Goal: Task Accomplishment & Management: Manage account settings

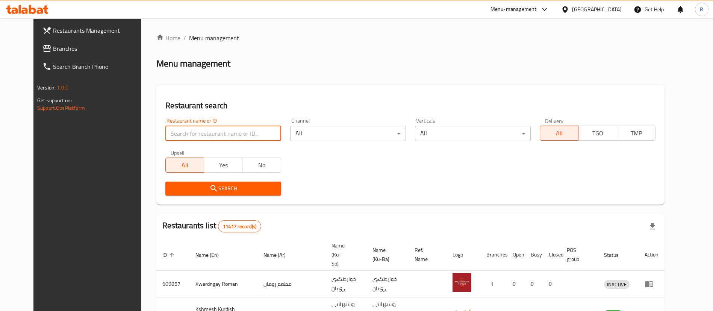
click at [247, 134] on input "search" at bounding box center [223, 133] width 116 height 15
type input "chopra fish"
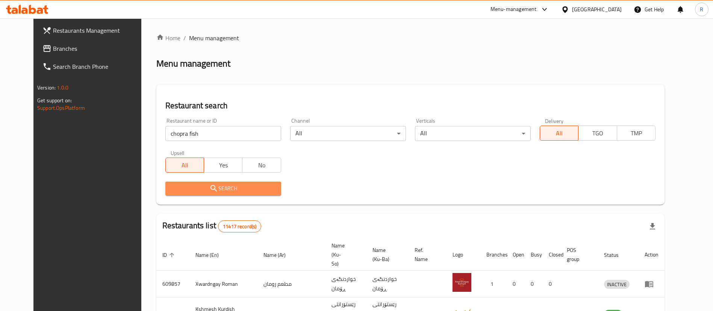
click at [213, 191] on span "Search" at bounding box center [223, 188] width 104 height 9
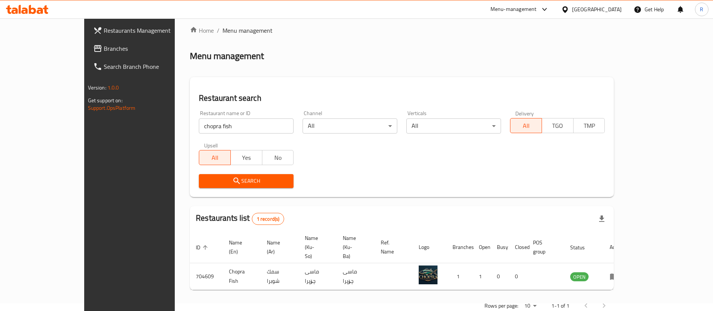
scroll to position [10, 0]
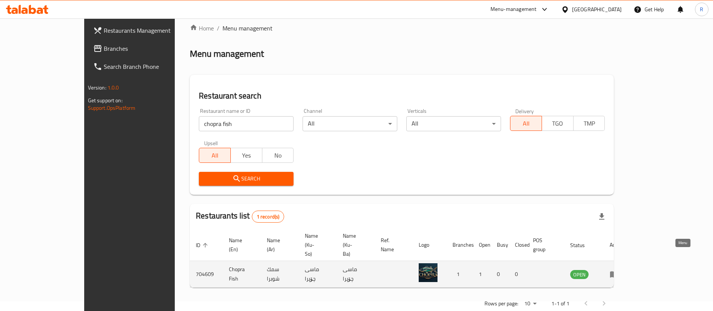
click at [475, 207] on icon "enhanced table" at bounding box center [614, 273] width 9 height 9
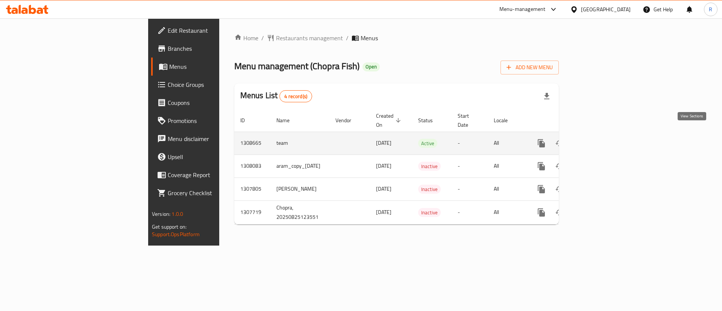
click at [475, 139] on icon "enhanced table" at bounding box center [595, 143] width 9 height 9
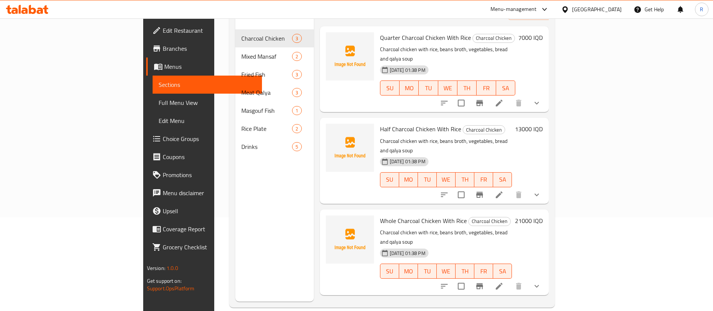
scroll to position [105, 0]
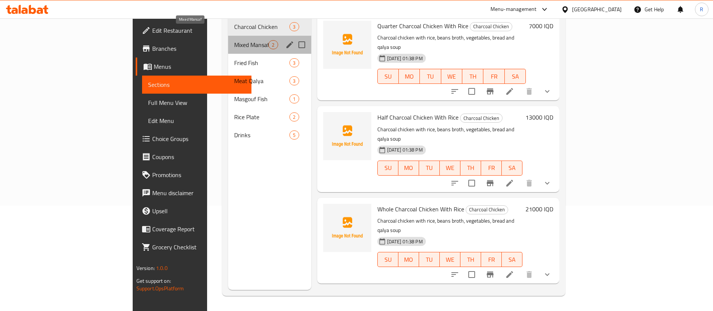
click at [234, 40] on span "Mixed Mansaf" at bounding box center [251, 44] width 34 height 9
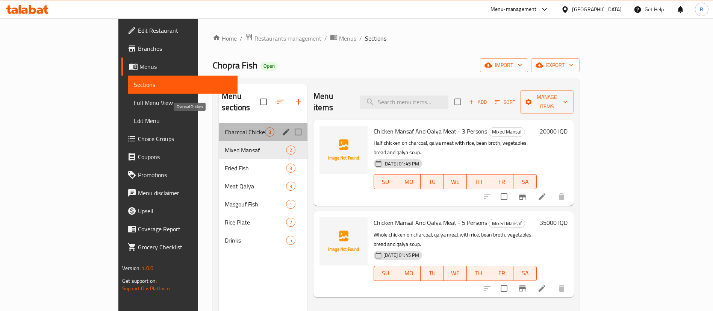
click at [225, 127] on span "Charcoal Chicken" at bounding box center [245, 131] width 40 height 9
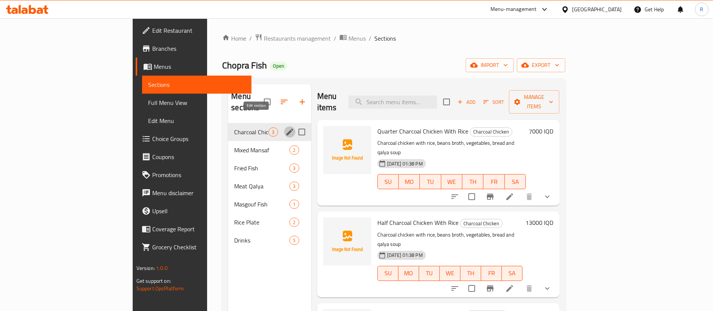
click at [284, 126] on button "edit" at bounding box center [289, 131] width 11 height 11
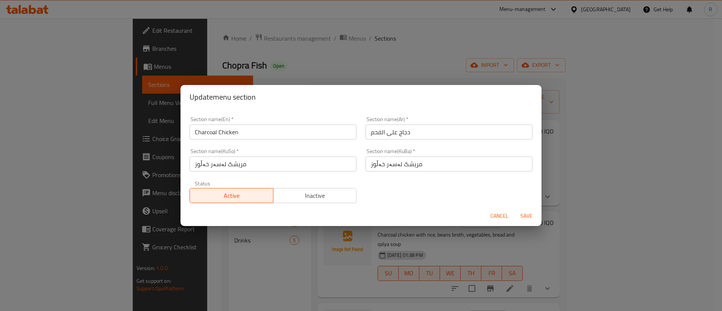
drag, startPoint x: 498, startPoint y: 215, endPoint x: 393, endPoint y: 208, distance: 105.1
click at [475, 207] on span "Cancel" at bounding box center [499, 215] width 18 height 9
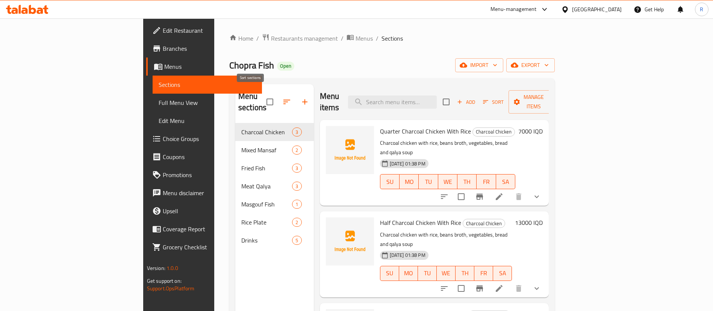
click at [282, 98] on icon "button" at bounding box center [286, 101] width 9 height 9
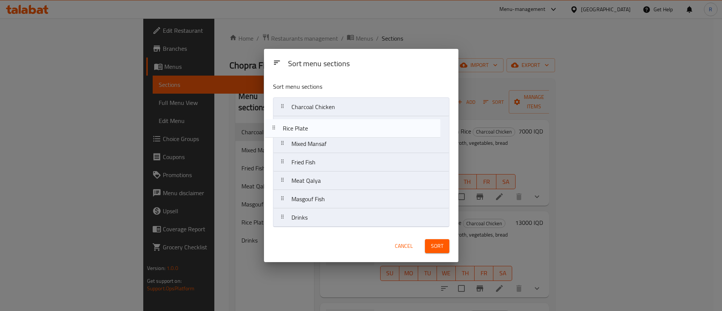
drag, startPoint x: 324, startPoint y: 200, endPoint x: 315, endPoint y: 128, distance: 73.1
click at [315, 128] on nav "Charcoal Chicken Mixed Mansaf Fried Fish Meat Qalya Masgouf Fish Rice Plate Dri…" at bounding box center [361, 162] width 176 height 130
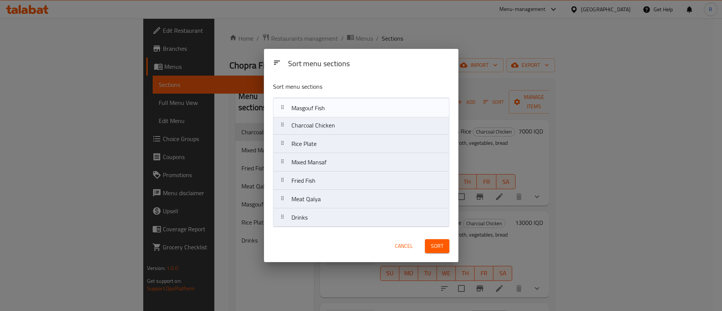
drag, startPoint x: 331, startPoint y: 200, endPoint x: 330, endPoint y: 107, distance: 93.2
click at [330, 107] on nav "Charcoal Chicken Rice Plate Mixed Mansaf Fried Fish Meat Qalya Masgouf Fish Dri…" at bounding box center [361, 162] width 176 height 130
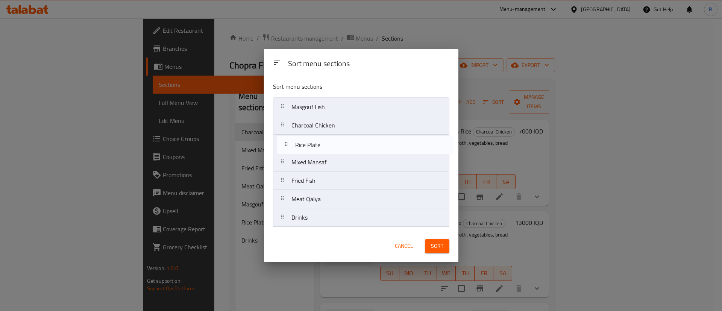
drag, startPoint x: 327, startPoint y: 147, endPoint x: 332, endPoint y: 146, distance: 5.8
click at [332, 146] on nav "Masgouf Fish Charcoal Chicken Rice Plate Mixed Mansaf Fried Fish Meat Qalya Dri…" at bounding box center [361, 162] width 176 height 130
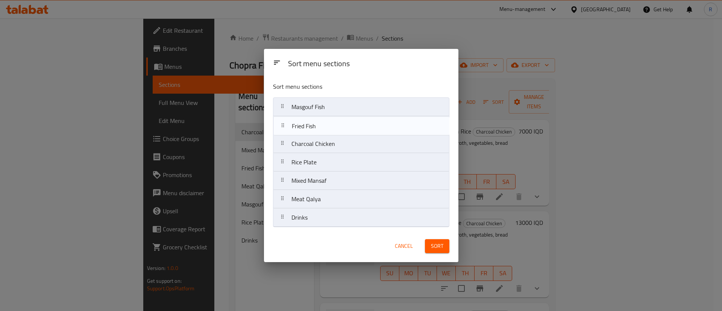
drag, startPoint x: 325, startPoint y: 182, endPoint x: 325, endPoint y: 126, distance: 56.0
click at [325, 126] on nav "Masgouf Fish Charcoal Chicken Rice Plate Mixed Mansaf Fried Fish Meat Qalya Dri…" at bounding box center [361, 162] width 176 height 130
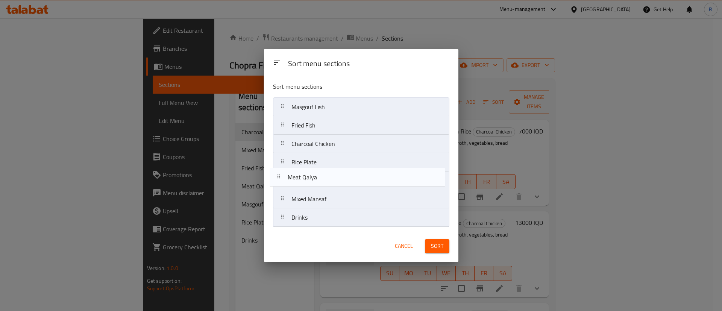
drag, startPoint x: 331, startPoint y: 195, endPoint x: 327, endPoint y: 174, distance: 21.7
click at [327, 174] on nav "Masgouf Fish Fried Fish Charcoal Chicken Rice Plate Mixed Mansaf Meat Qalya Dri…" at bounding box center [361, 162] width 176 height 130
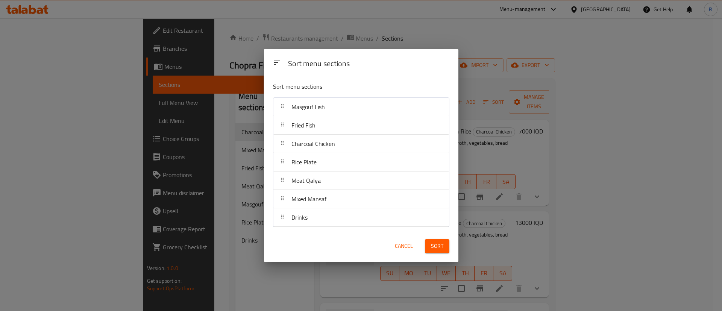
drag, startPoint x: 434, startPoint y: 244, endPoint x: 448, endPoint y: 238, distance: 14.9
click at [434, 207] on span "Sort" at bounding box center [437, 245] width 12 height 9
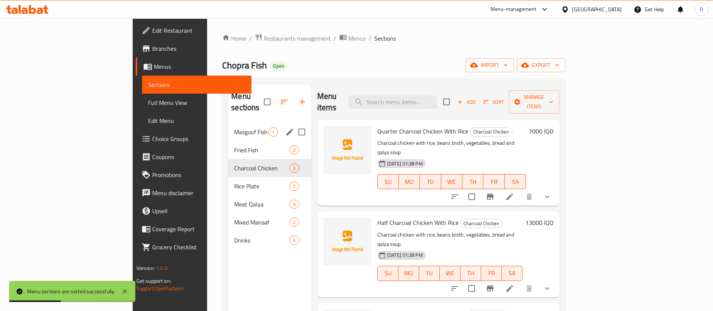
click at [228, 123] on div "Masgouf Fish 1" at bounding box center [269, 132] width 83 height 18
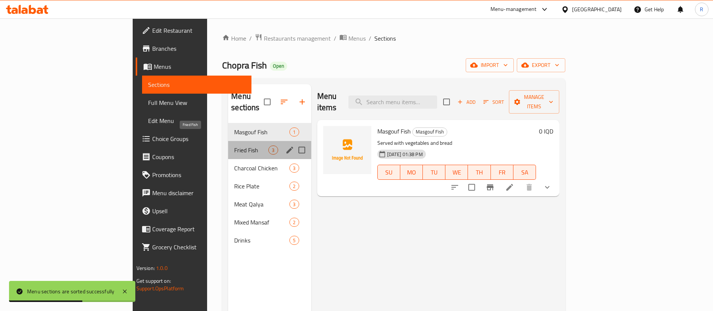
click at [234, 145] on span "Fried Fish" at bounding box center [251, 149] width 34 height 9
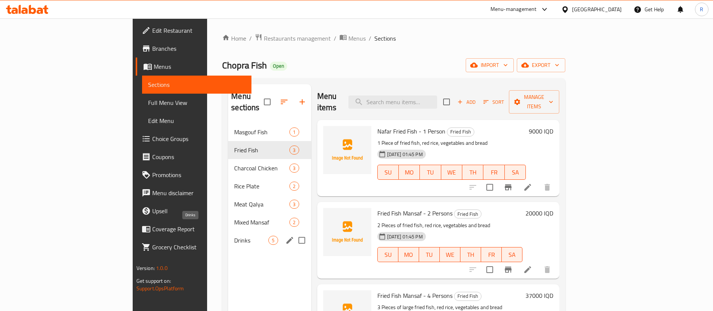
click at [234, 207] on span "Drinks" at bounding box center [251, 240] width 34 height 9
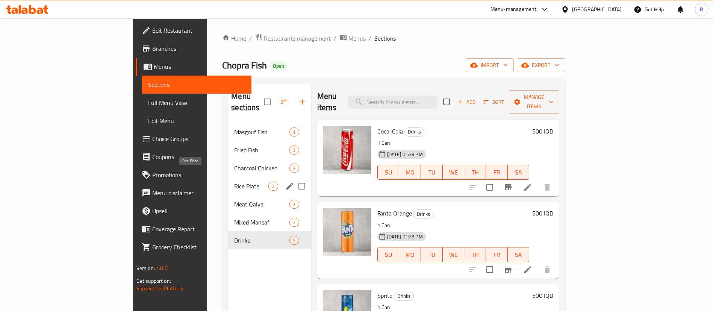
click at [234, 182] on span "Rice Plate" at bounding box center [251, 186] width 34 height 9
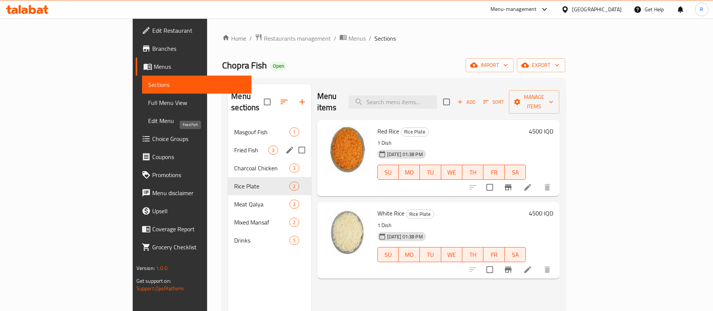
click at [234, 145] on span "Fried Fish" at bounding box center [251, 149] width 34 height 9
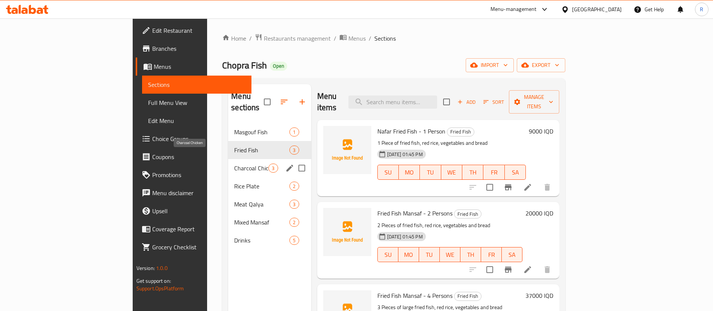
click at [234, 163] on span "Charcoal Chicken" at bounding box center [251, 167] width 34 height 9
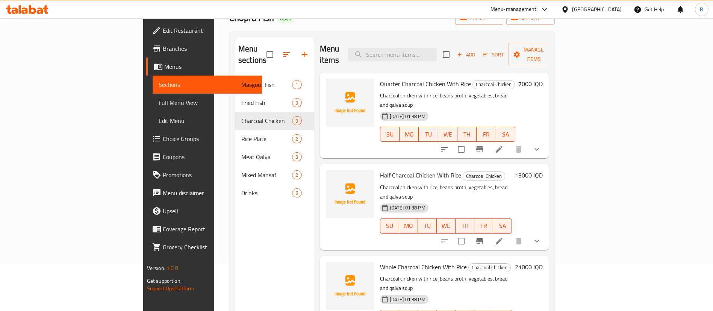
scroll to position [105, 0]
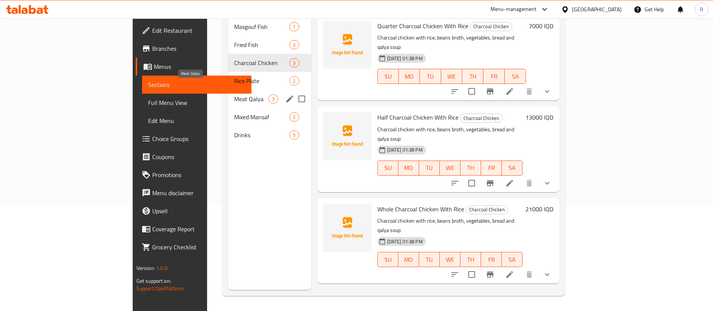
click at [234, 94] on span "Meat Qalya" at bounding box center [251, 98] width 34 height 9
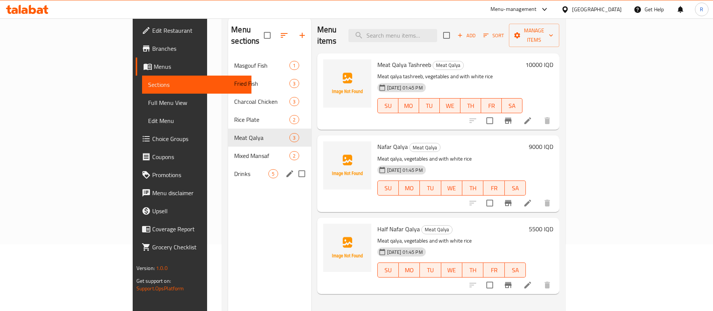
scroll to position [49, 0]
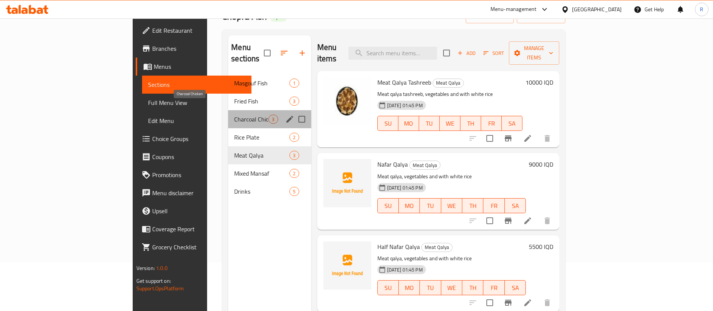
click at [234, 115] on span "Charcoal Chicken" at bounding box center [251, 119] width 34 height 9
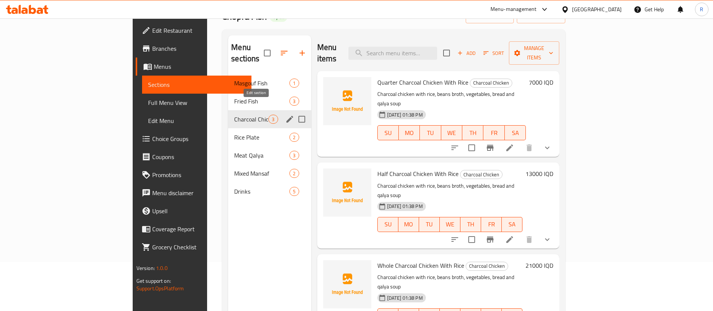
click at [285, 115] on icon "edit" at bounding box center [289, 119] width 9 height 9
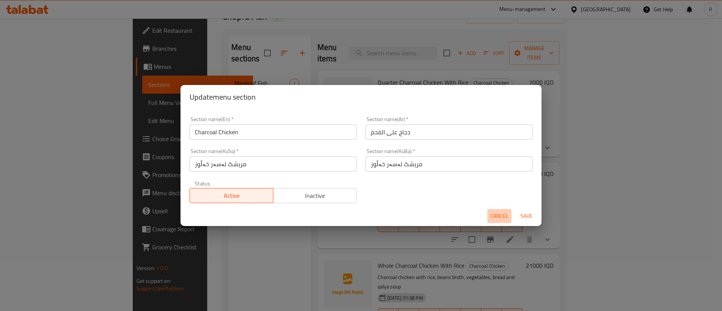
click at [475, 207] on span "Cancel" at bounding box center [499, 215] width 18 height 9
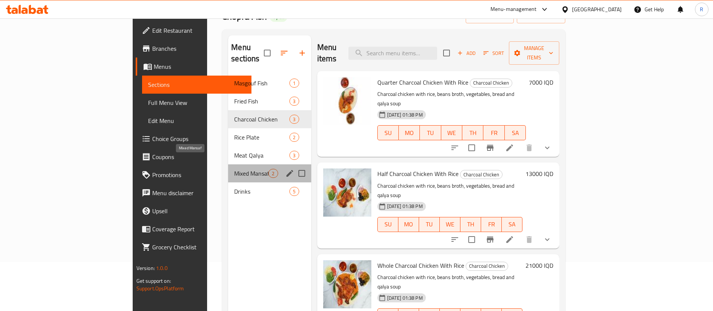
click at [234, 169] on span "Mixed Mansaf" at bounding box center [251, 173] width 34 height 9
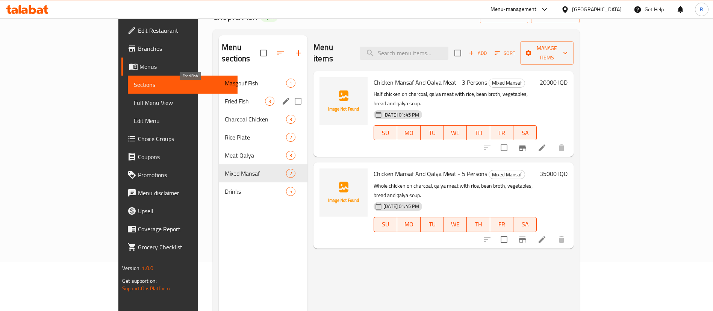
click at [225, 97] on span "Fried Fish" at bounding box center [245, 101] width 40 height 9
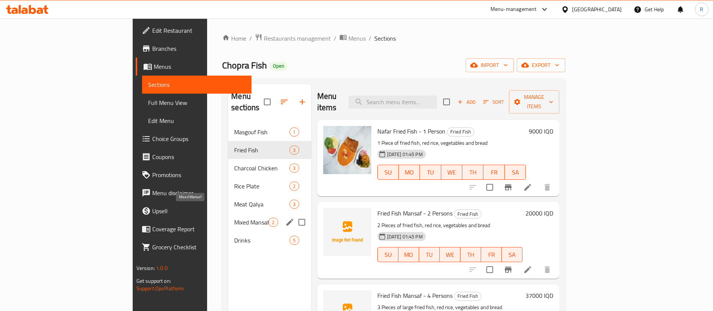
click at [234, 207] on span "Mixed Mansaf" at bounding box center [251, 222] width 34 height 9
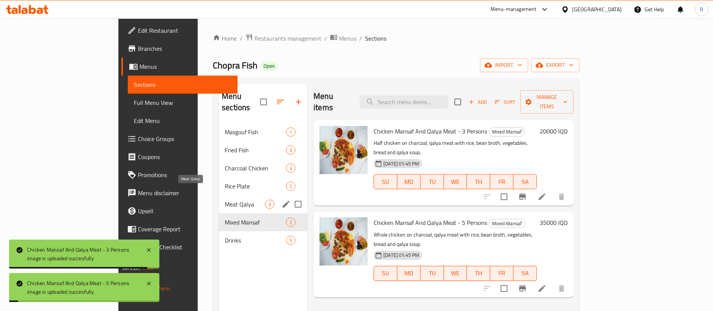
click at [225, 200] on span "Meat Qalya" at bounding box center [245, 204] width 40 height 9
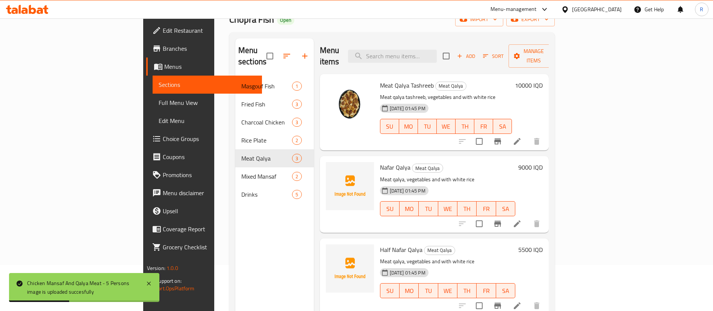
scroll to position [56, 0]
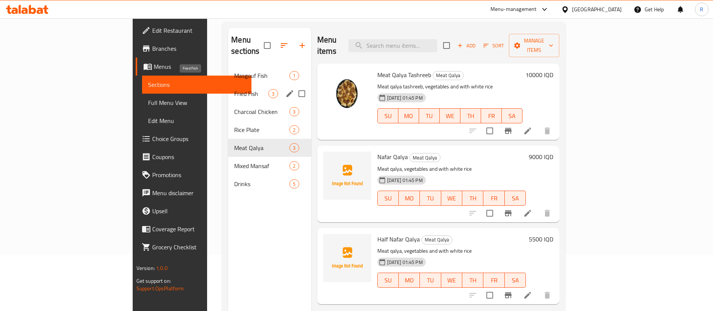
click at [234, 89] on span "Fried Fish" at bounding box center [251, 93] width 34 height 9
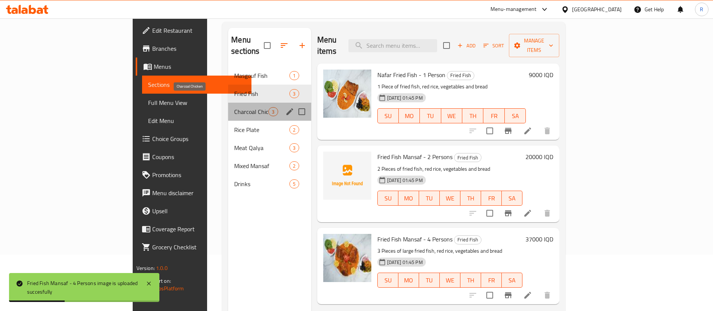
click at [234, 107] on span "Charcoal Chicken" at bounding box center [251, 111] width 34 height 9
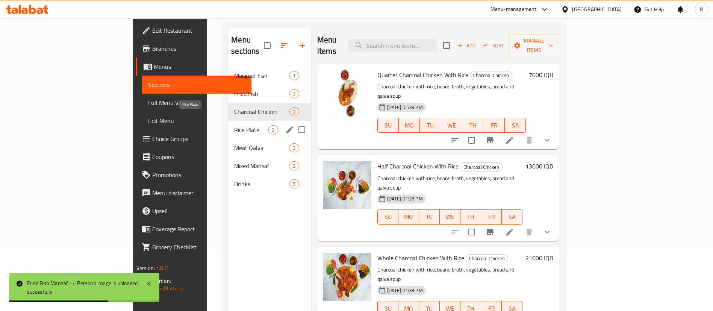
click at [234, 125] on span "Rice Plate" at bounding box center [251, 129] width 34 height 9
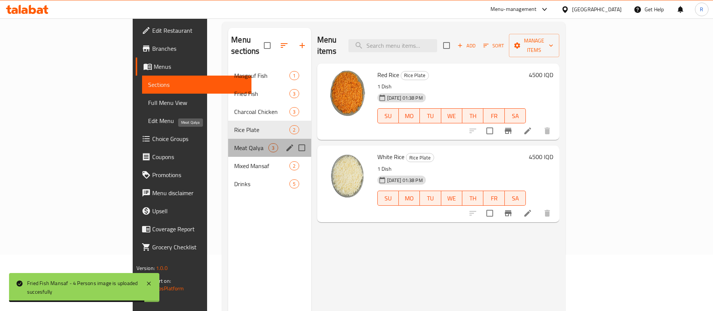
click at [234, 143] on span "Meat Qalya" at bounding box center [251, 147] width 34 height 9
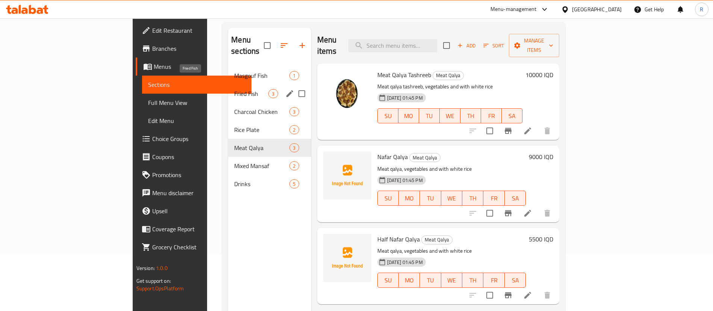
click at [234, 89] on span "Fried Fish" at bounding box center [251, 93] width 34 height 9
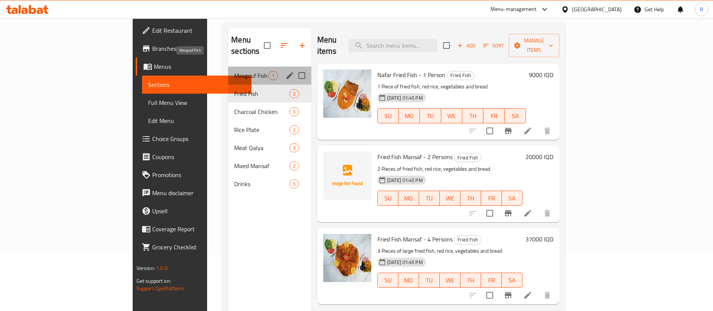
click at [234, 71] on span "Masgouf Fish" at bounding box center [251, 75] width 34 height 9
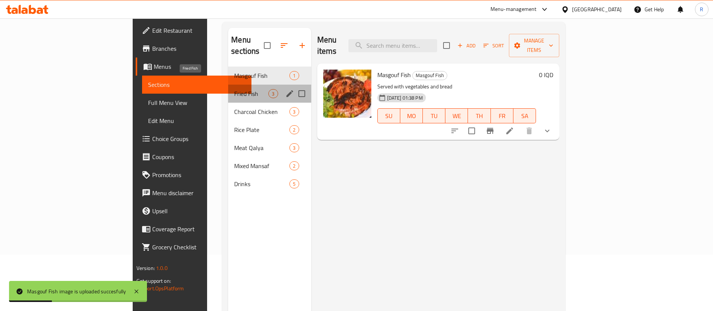
click at [234, 89] on span "Fried Fish" at bounding box center [251, 93] width 34 height 9
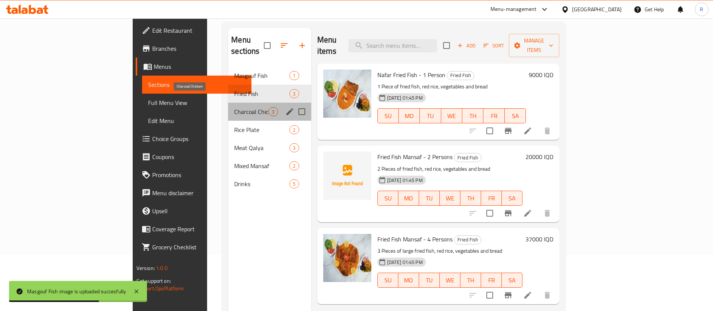
click at [234, 107] on span "Charcoal Chicken" at bounding box center [251, 111] width 34 height 9
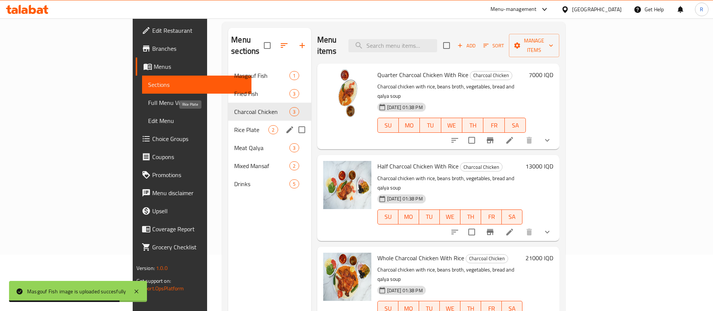
click at [234, 125] on span "Rice Plate" at bounding box center [251, 129] width 34 height 9
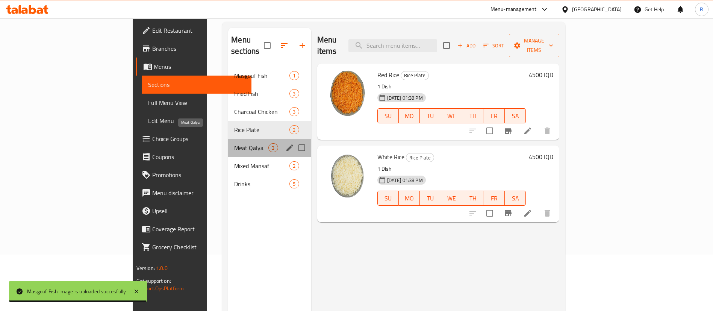
click at [234, 143] on span "Meat Qalya" at bounding box center [251, 147] width 34 height 9
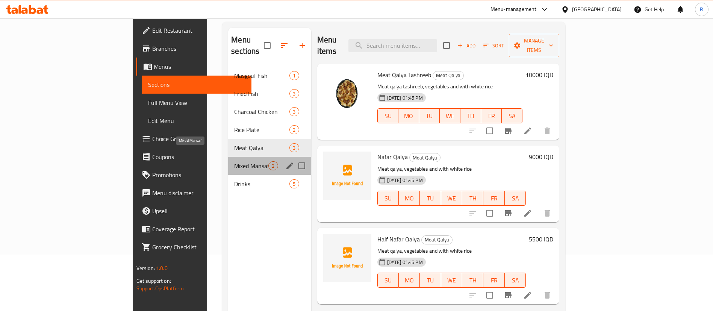
click at [234, 161] on span "Mixed Mansaf" at bounding box center [251, 165] width 34 height 9
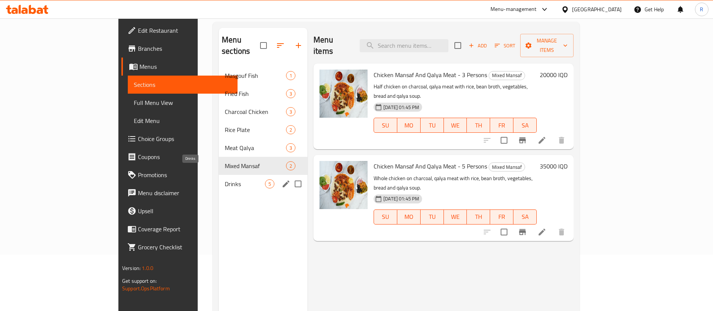
click at [225, 179] on span "Drinks" at bounding box center [245, 183] width 40 height 9
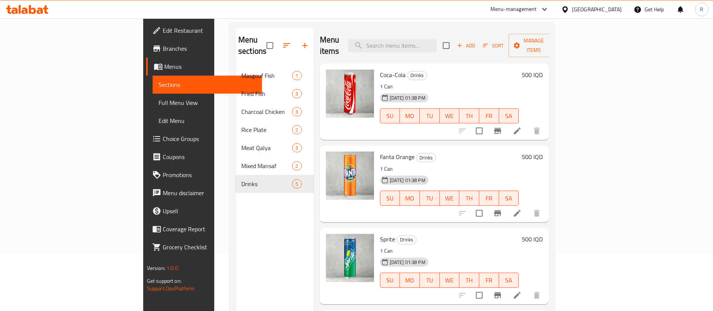
click at [26, 9] on icon at bounding box center [24, 11] width 6 height 6
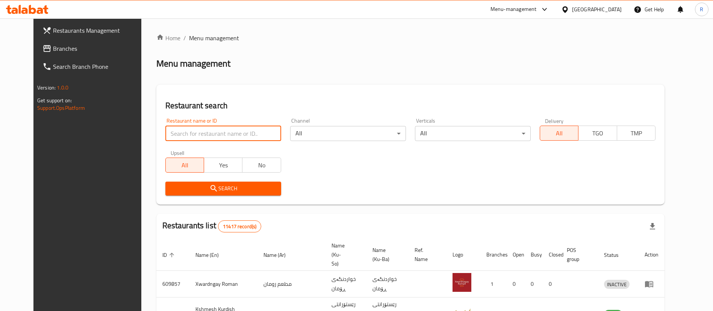
click at [207, 129] on input "search" at bounding box center [223, 133] width 116 height 15
type input "chopra fish"
drag, startPoint x: 205, startPoint y: 187, endPoint x: 315, endPoint y: 195, distance: 110.4
click at [205, 187] on span "Search" at bounding box center [223, 188] width 104 height 9
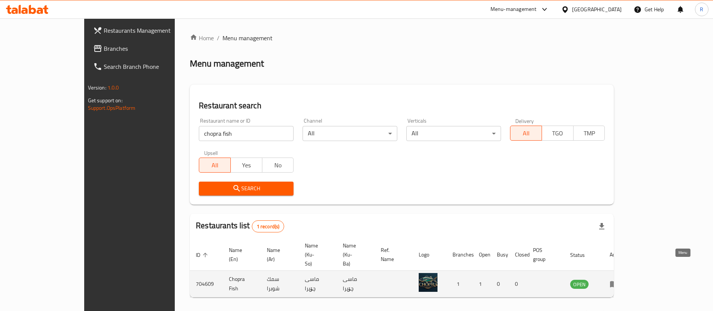
click at [619, 279] on icon "enhanced table" at bounding box center [614, 283] width 9 height 9
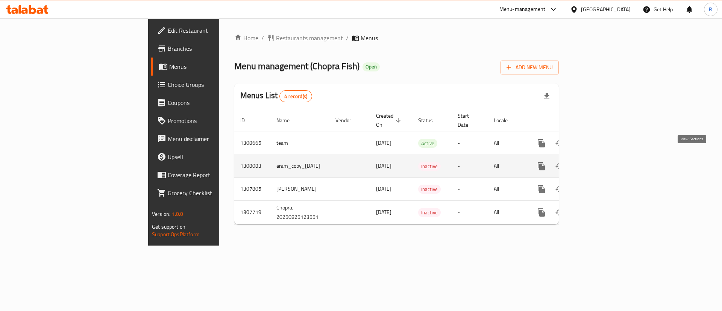
click at [600, 162] on icon "enhanced table" at bounding box center [595, 166] width 9 height 9
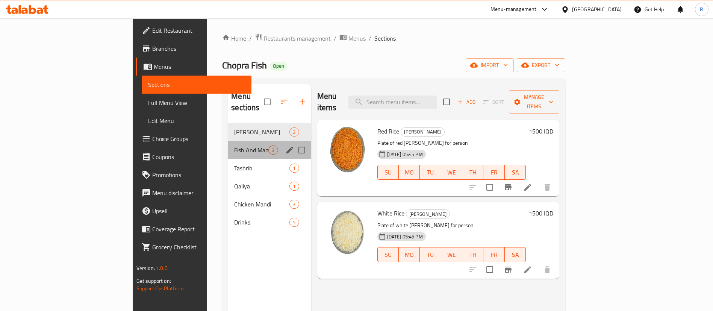
click at [228, 143] on div "Fish And Mandi 3" at bounding box center [269, 150] width 83 height 18
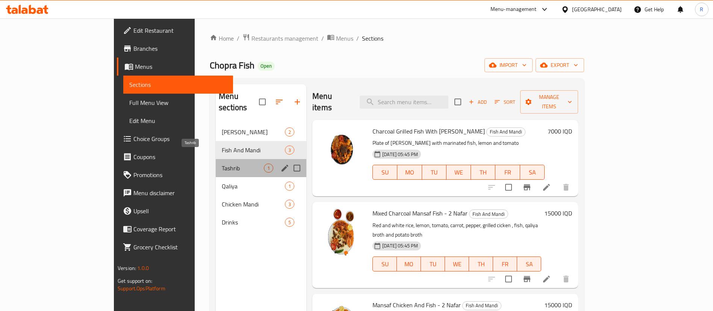
click at [222, 163] on span "Tashrib" at bounding box center [243, 167] width 42 height 9
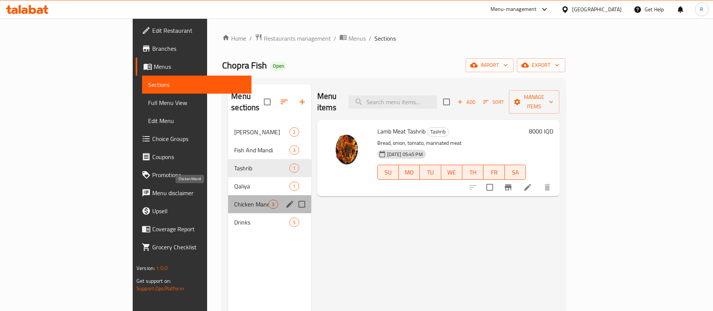
click at [234, 200] on span "Chicken Mandi" at bounding box center [251, 204] width 34 height 9
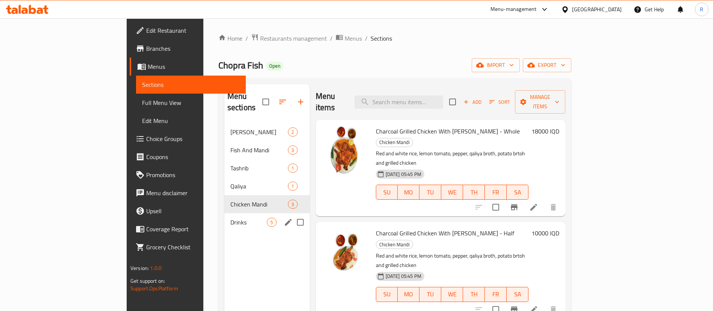
click at [224, 213] on div "Drinks 5" at bounding box center [266, 222] width 85 height 18
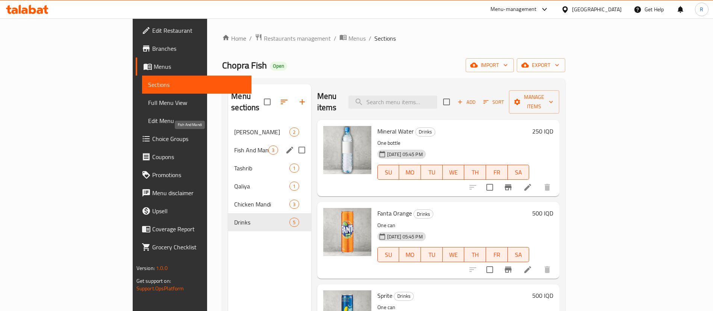
click at [228, 141] on div "Fish And Mandi 3" at bounding box center [269, 150] width 83 height 18
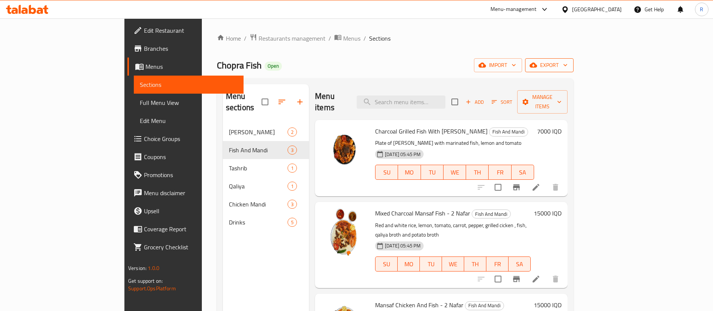
click at [567, 64] on span "export" at bounding box center [549, 65] width 36 height 9
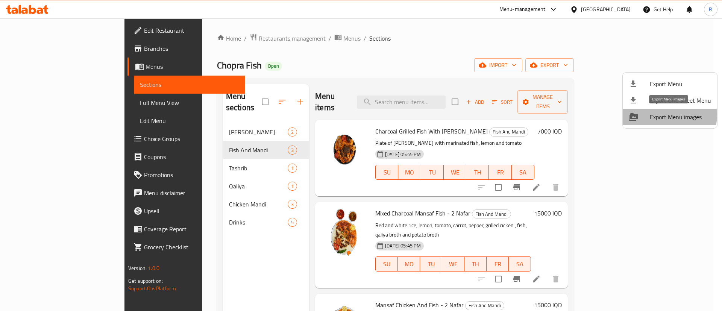
drag, startPoint x: 658, startPoint y: 114, endPoint x: 642, endPoint y: 114, distance: 15.4
click at [658, 114] on span "Export Menu images" at bounding box center [679, 116] width 61 height 9
click at [408, 25] on div at bounding box center [361, 155] width 722 height 311
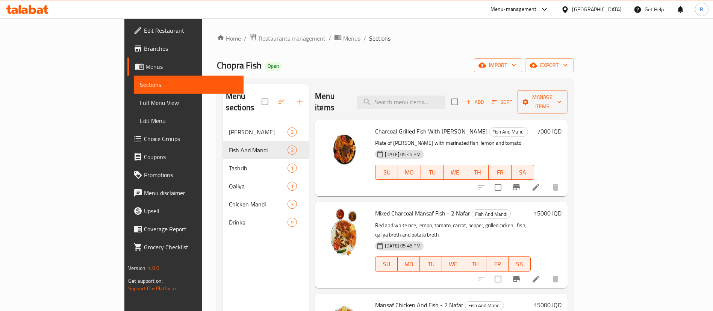
click at [144, 48] on span "Branches" at bounding box center [191, 48] width 94 height 9
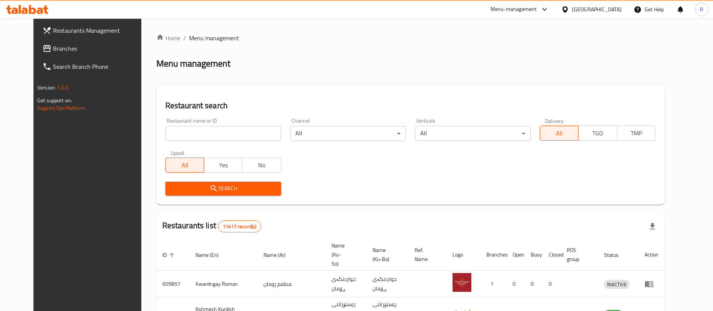
click at [195, 129] on input "search" at bounding box center [223, 133] width 116 height 15
type input "chopra fish"
click at [209, 189] on span "Search" at bounding box center [223, 188] width 104 height 9
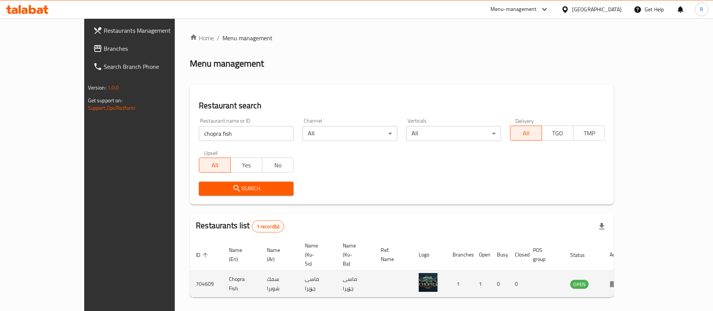
click at [617, 283] on icon "enhanced table" at bounding box center [615, 284] width 3 height 3
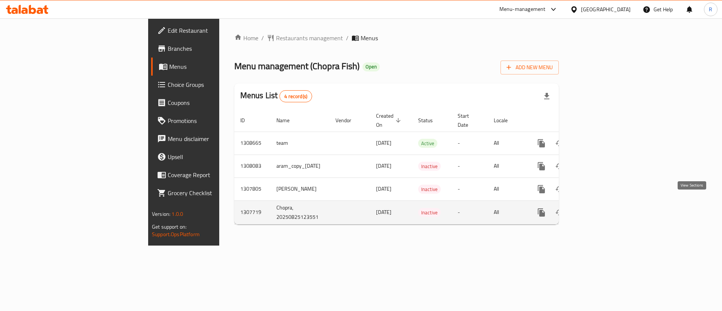
click at [600, 208] on icon "enhanced table" at bounding box center [595, 212] width 9 height 9
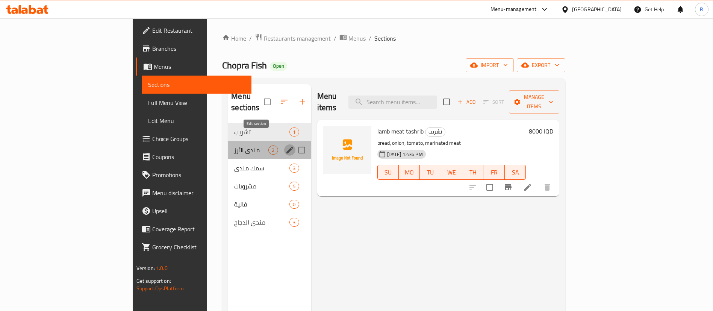
click at [286, 147] on icon "edit" at bounding box center [289, 150] width 7 height 7
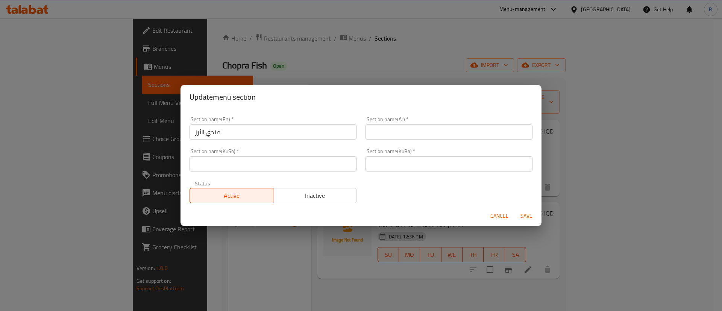
click at [493, 213] on span "Cancel" at bounding box center [499, 215] width 18 height 9
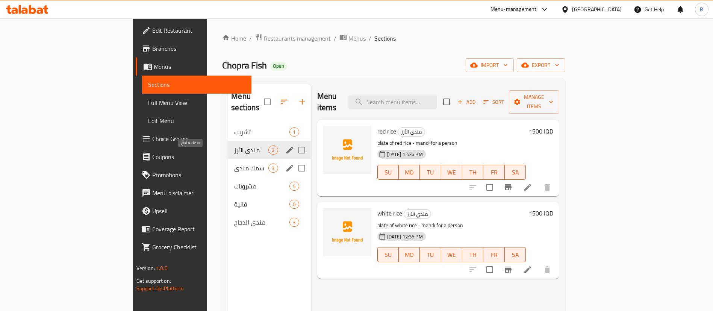
click at [234, 163] on span "سمك مندي" at bounding box center [251, 167] width 34 height 9
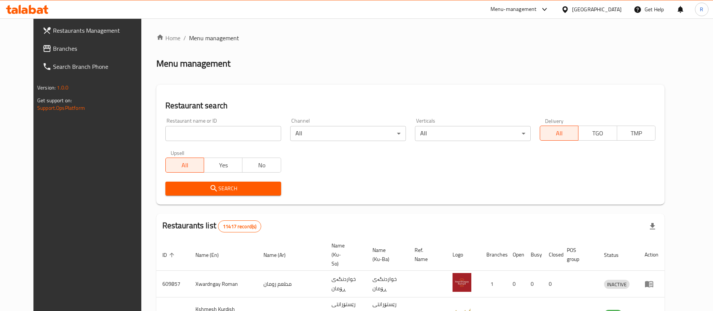
click at [242, 127] on input "search" at bounding box center [223, 133] width 116 height 15
type input "chopra fish"
click at [218, 191] on span "Search" at bounding box center [223, 188] width 104 height 9
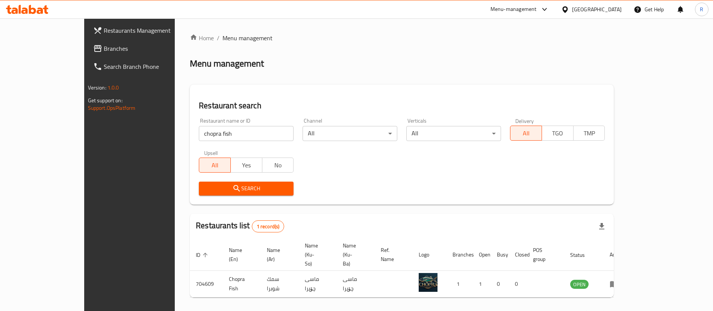
click at [618, 281] on icon "enhanced table" at bounding box center [614, 284] width 8 height 6
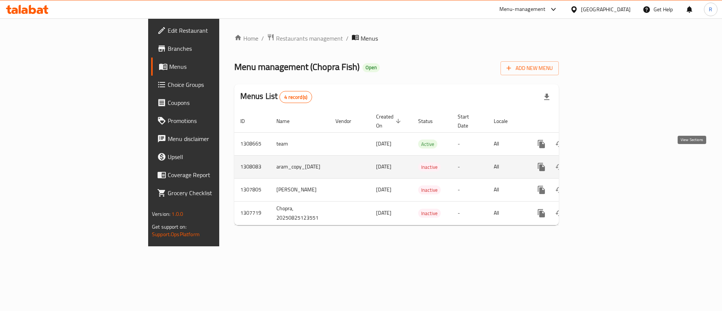
click at [600, 162] on icon "enhanced table" at bounding box center [595, 166] width 9 height 9
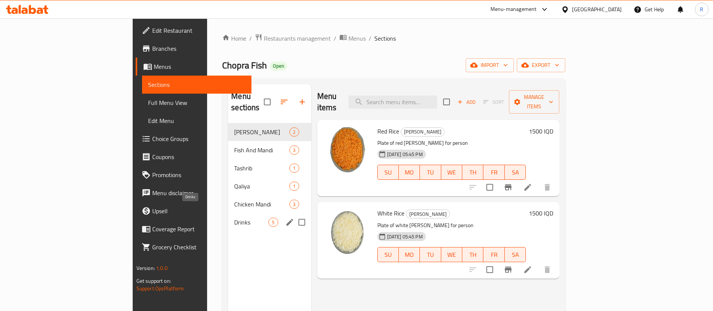
click at [234, 218] on span "Drinks" at bounding box center [251, 222] width 34 height 9
